Goal: Task Accomplishment & Management: Use online tool/utility

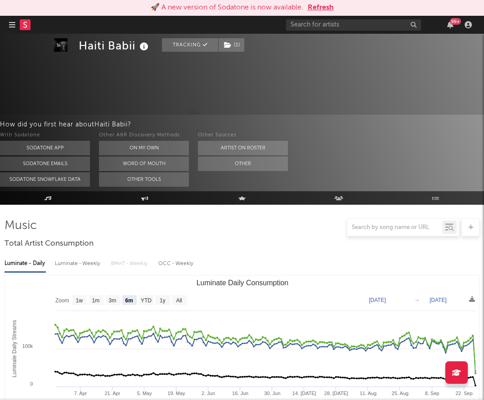
select select "6m"
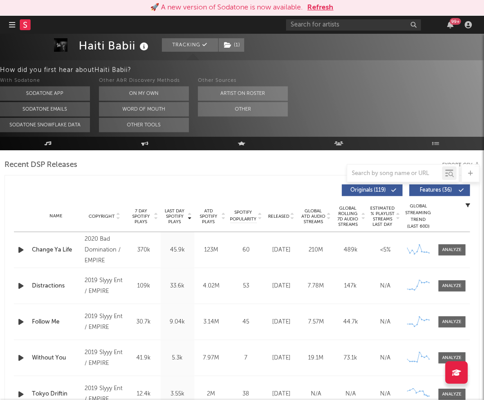
click at [24, 26] on rect at bounding box center [25, 24] width 11 height 11
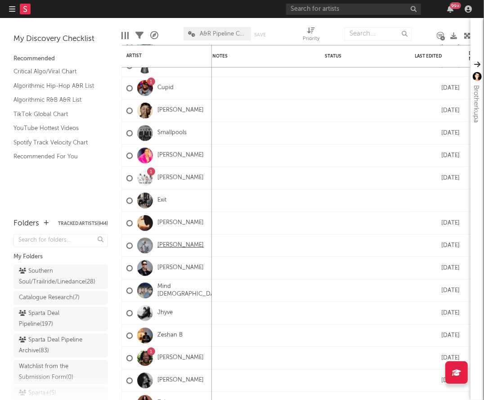
click at [179, 244] on link "[PERSON_NAME]" at bounding box center [180, 245] width 46 height 8
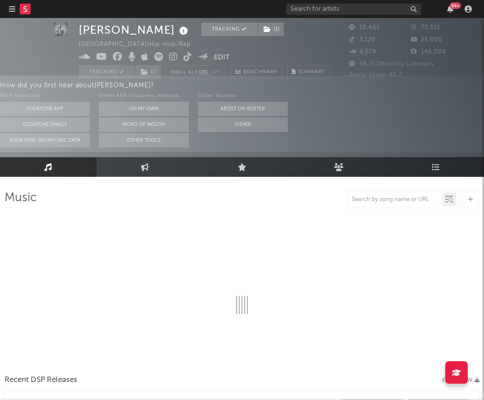
select select "6m"
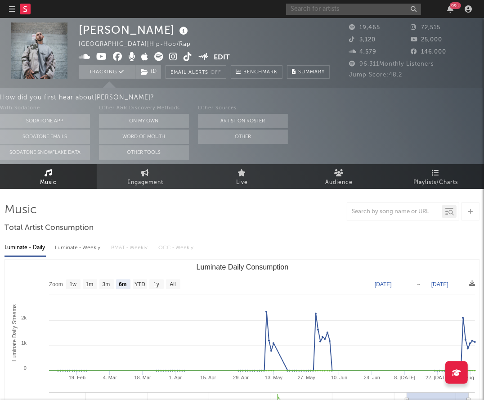
click at [310, 10] on input "text" at bounding box center [353, 9] width 135 height 11
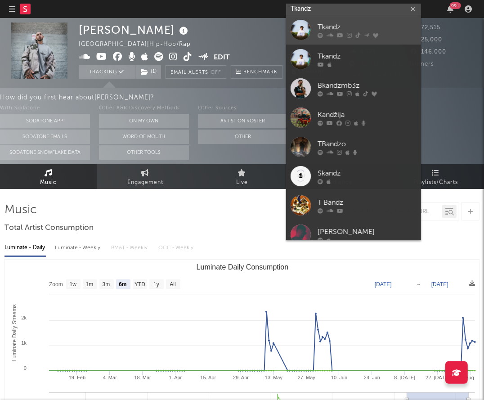
type input "Tkandz"
click at [317, 25] on link "Tkandz" at bounding box center [353, 29] width 135 height 29
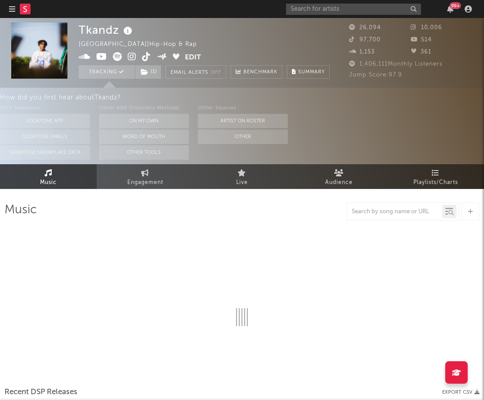
select select "6m"
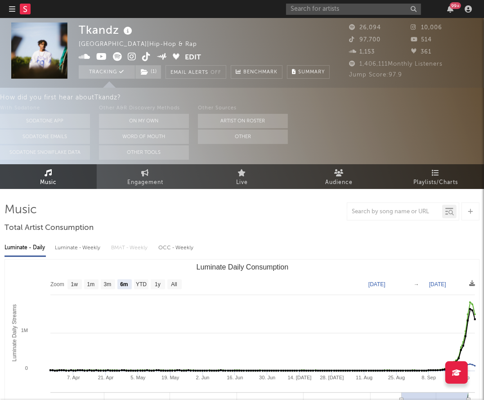
click at [379, 134] on div "With Sodatone Sodatone App Sodatone Emails Sodatone Snowflake Data Other A&R Di…" at bounding box center [242, 131] width 484 height 57
click at [27, 8] on rect at bounding box center [25, 9] width 11 height 11
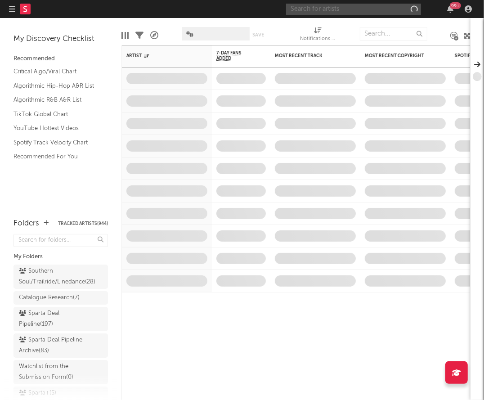
click at [325, 11] on input "text" at bounding box center [353, 9] width 135 height 11
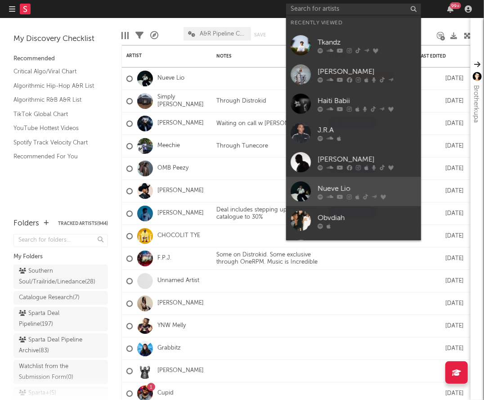
click at [341, 192] on div "Nueve Lio" at bounding box center [366, 188] width 99 height 11
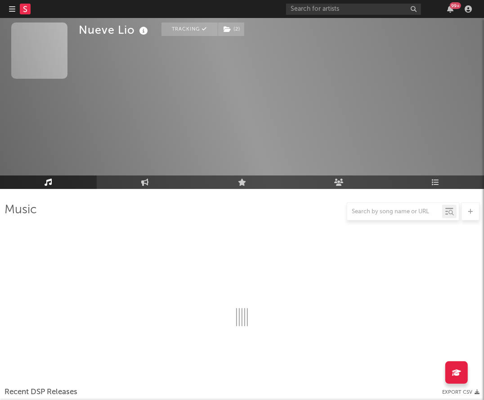
select select "6m"
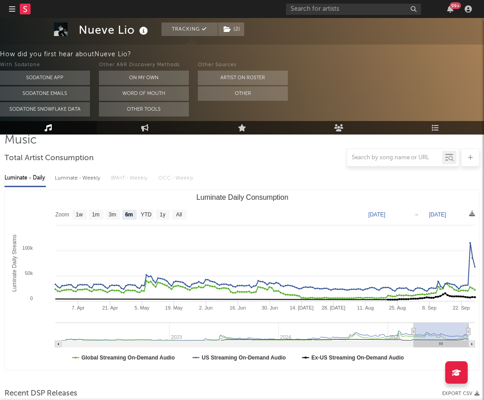
scroll to position [49, 0]
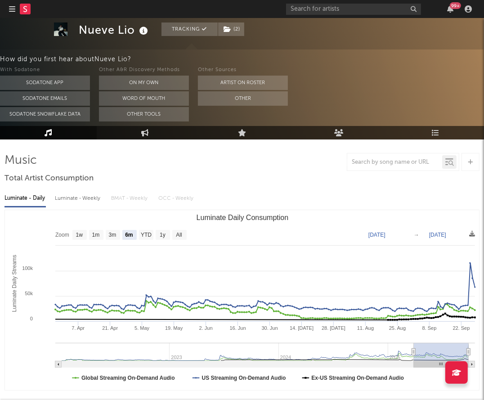
click at [33, 9] on div at bounding box center [24, 9] width 31 height 18
click at [27, 9] on icon at bounding box center [25, 9] width 4 height 6
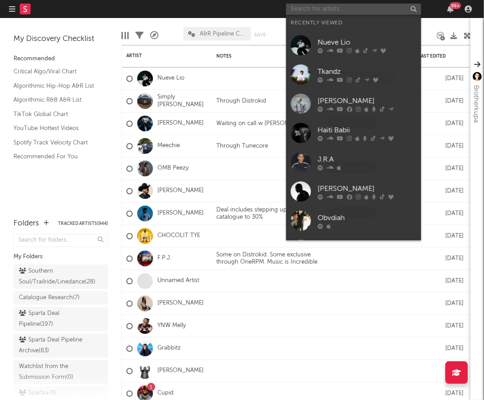
click at [335, 11] on input "text" at bounding box center [353, 9] width 135 height 11
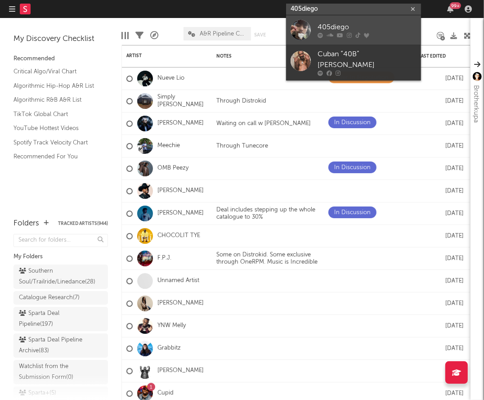
type input "405diego"
click at [331, 27] on div "405diego" at bounding box center [366, 27] width 99 height 11
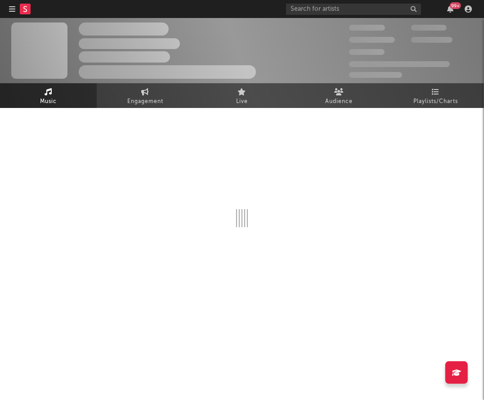
select select "1w"
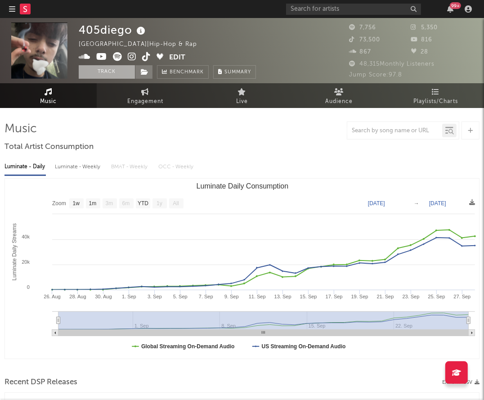
click at [104, 75] on button "Track" at bounding box center [107, 71] width 56 height 13
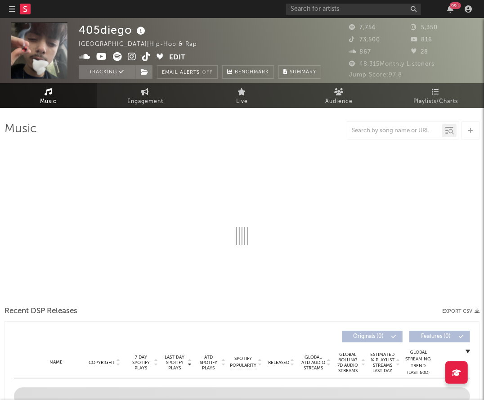
click at [132, 54] on icon at bounding box center [132, 56] width 9 height 9
select select "1w"
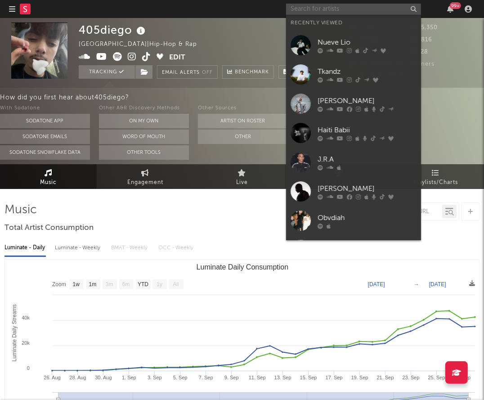
click at [348, 7] on input "text" at bounding box center [353, 9] width 135 height 11
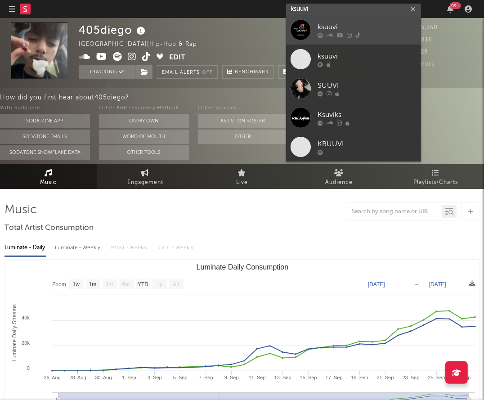
type input "ksuuvi"
click at [339, 28] on div "ksuuvi" at bounding box center [366, 27] width 99 height 11
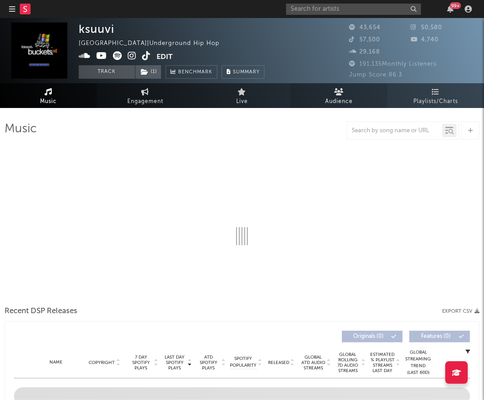
select select "6m"
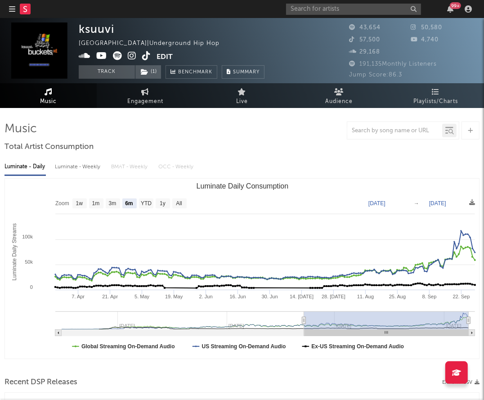
click at [131, 57] on icon at bounding box center [132, 55] width 9 height 9
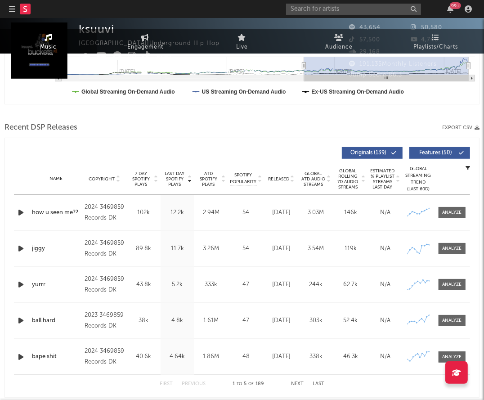
scroll to position [307, 0]
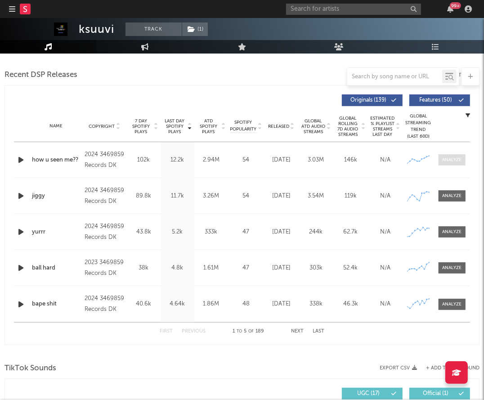
click at [453, 156] on div at bounding box center [451, 159] width 19 height 7
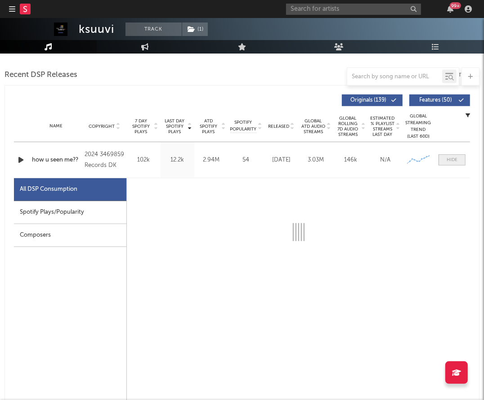
select select "6m"
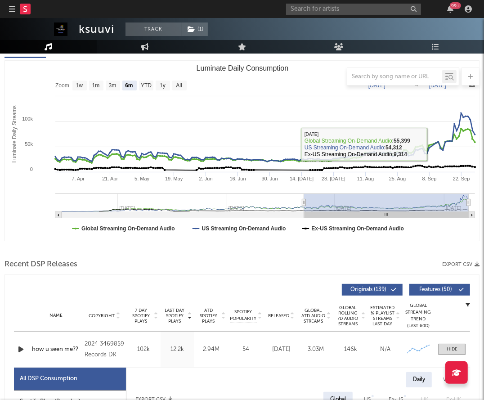
scroll to position [118, 0]
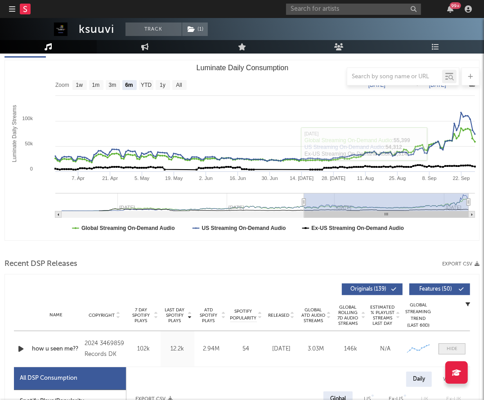
click at [446, 348] on span at bounding box center [451, 348] width 27 height 11
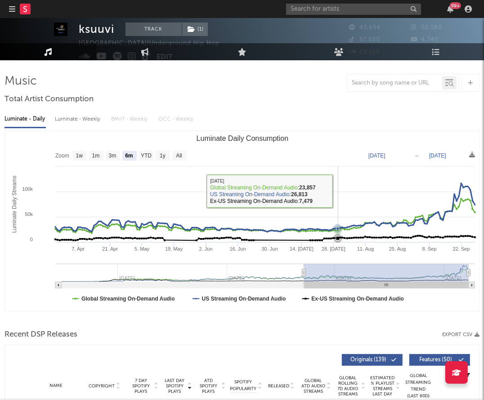
scroll to position [0, 0]
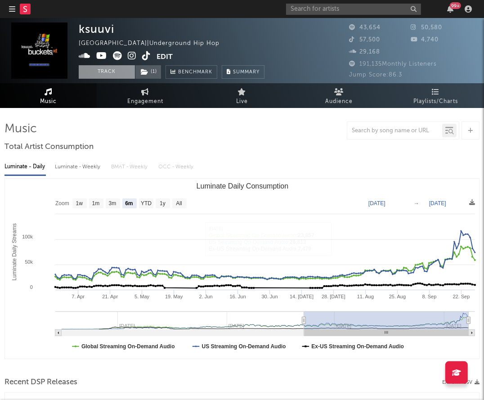
click at [96, 70] on button "Track" at bounding box center [107, 71] width 56 height 13
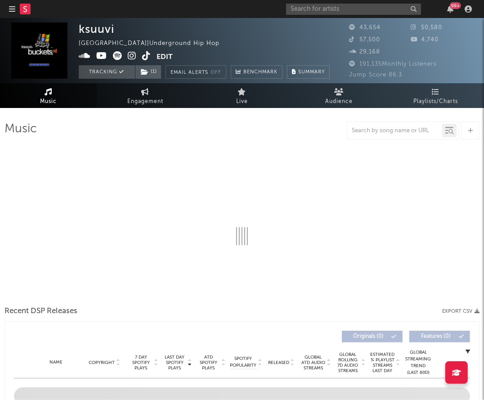
select select "6m"
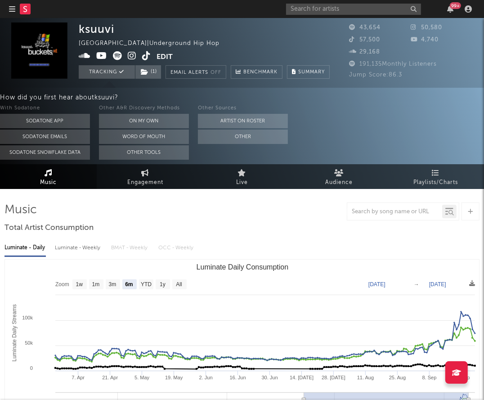
click at [24, 9] on icon at bounding box center [25, 9] width 4 height 6
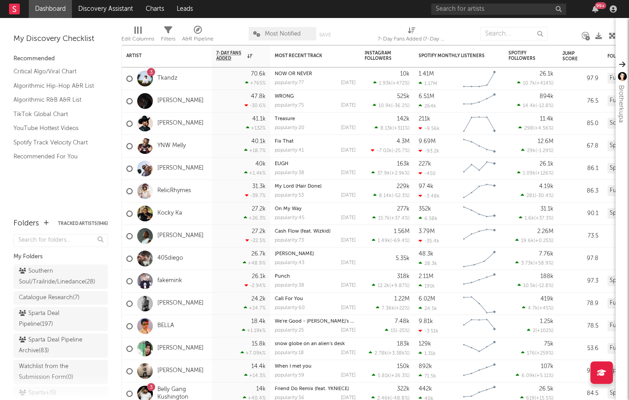
click at [450, 15] on div "99 +" at bounding box center [525, 9] width 189 height 18
click at [453, 6] on input "text" at bounding box center [498, 9] width 135 height 11
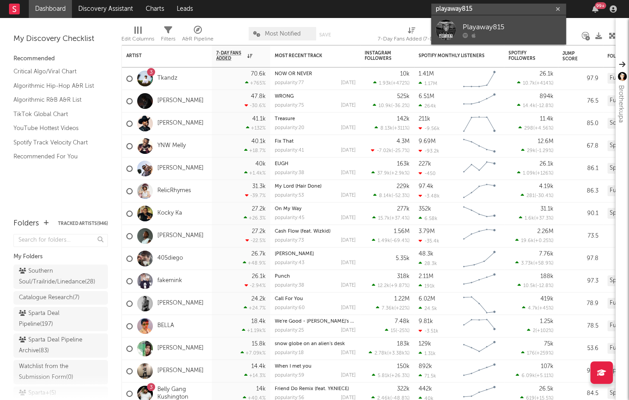
type input "playaway815"
click at [483, 35] on div at bounding box center [512, 34] width 99 height 5
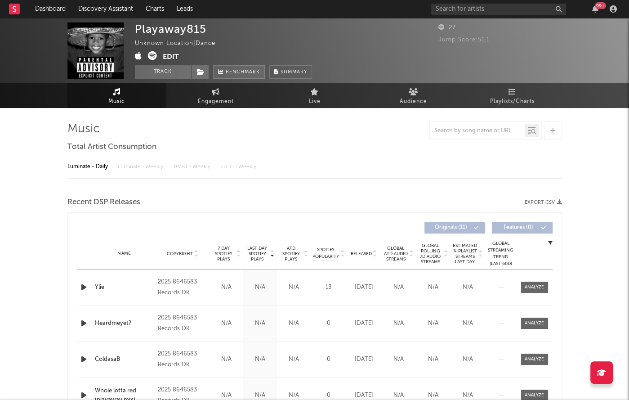
select select "1w"
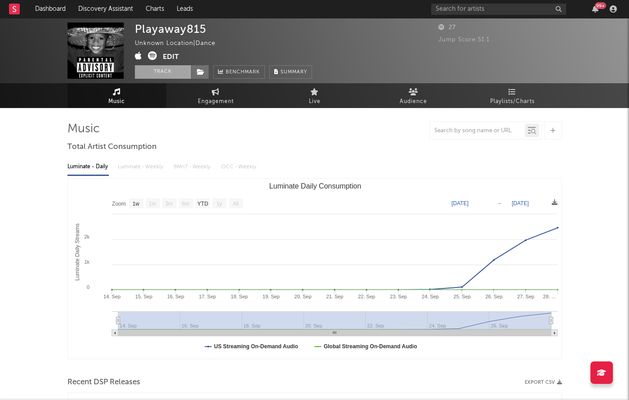
click at [162, 72] on button "Track" at bounding box center [163, 71] width 56 height 13
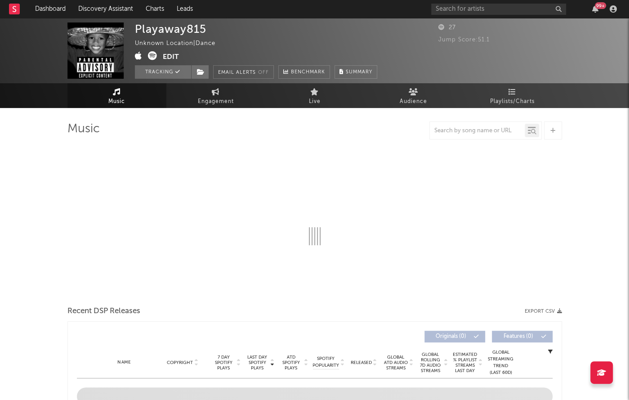
select select "1w"
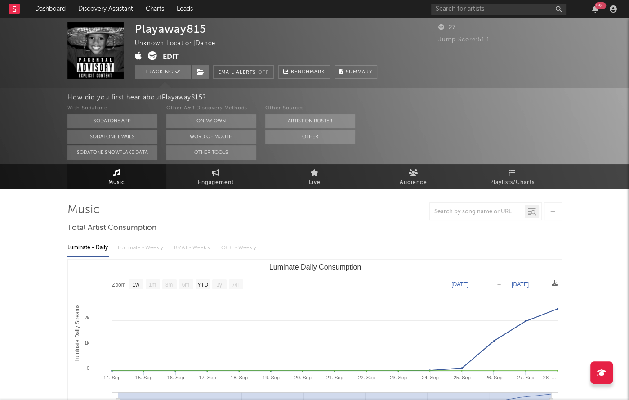
click at [151, 55] on icon at bounding box center [152, 55] width 9 height 9
